Goal: Complete application form

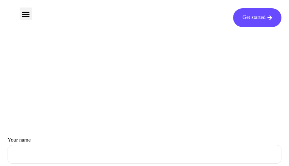
type input "mfzxFfzjWZob"
type input "[EMAIL_ADDRESS][DOMAIN_NAME]"
type input "ZtblocEx"
type input "uyZDjbdmmyfFW"
type input "[EMAIL_ADDRESS][DOMAIN_NAME]"
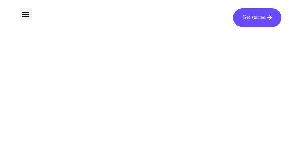
type input "uTfKLEaM"
